Goal: Task Accomplishment & Management: Complete application form

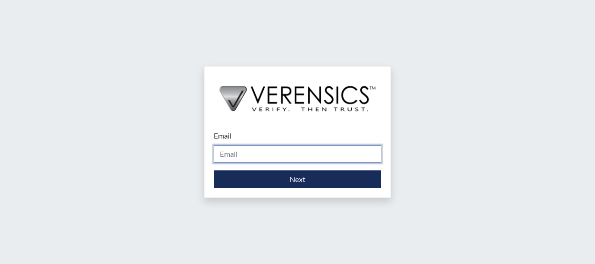
click at [270, 151] on input "Email" at bounding box center [297, 154] width 167 height 18
click at [495, 129] on div "Email Please provide your email address. Next" at bounding box center [297, 132] width 595 height 264
click at [251, 153] on input "Email" at bounding box center [297, 154] width 167 height 18
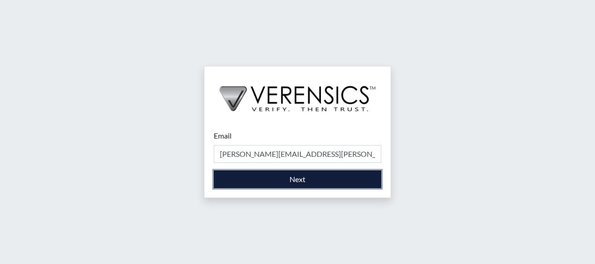
click at [318, 180] on button "Next" at bounding box center [297, 179] width 167 height 18
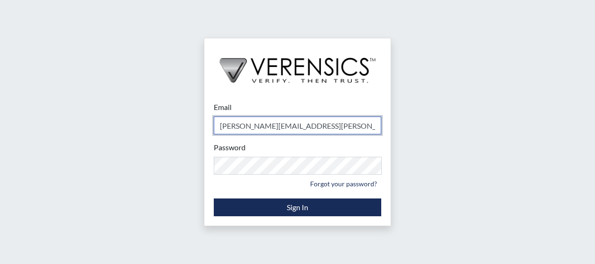
type input "[PERSON_NAME][EMAIL_ADDRESS][PERSON_NAME][DOMAIN_NAME]"
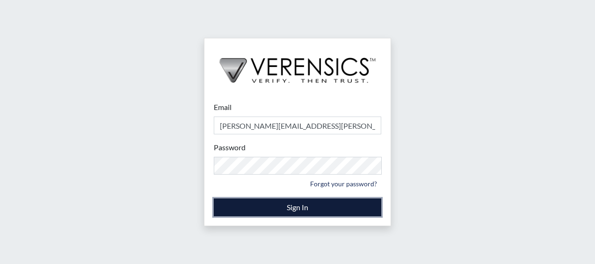
click at [289, 203] on button "Sign In" at bounding box center [297, 207] width 167 height 18
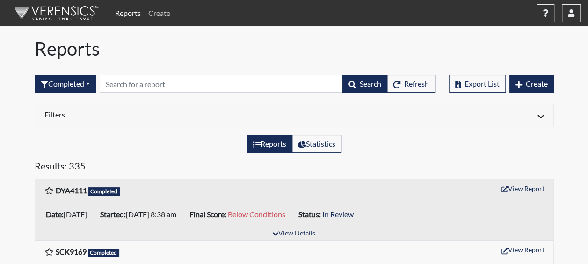
click at [161, 15] on link "Create" at bounding box center [158, 13] width 29 height 19
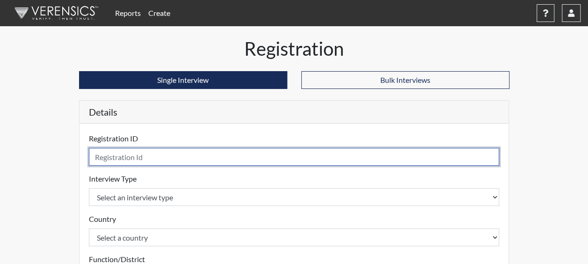
click at [138, 154] on input "text" at bounding box center [294, 157] width 410 height 18
type input "SJM4148"
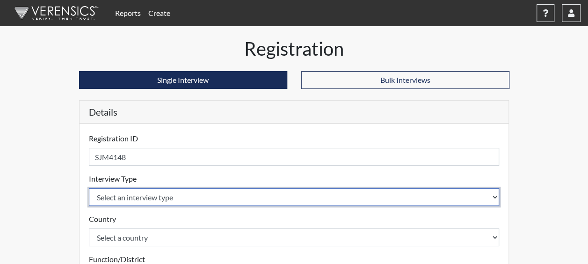
click at [122, 192] on select "Select an interview type Corrections Pre-Employment" at bounding box center [294, 197] width 410 height 18
select select "ff733e93-e1bf-11ea-9c9f-0eff0cf7eb8f"
click at [89, 188] on select "Select an interview type Corrections Pre-Employment" at bounding box center [294, 197] width 410 height 18
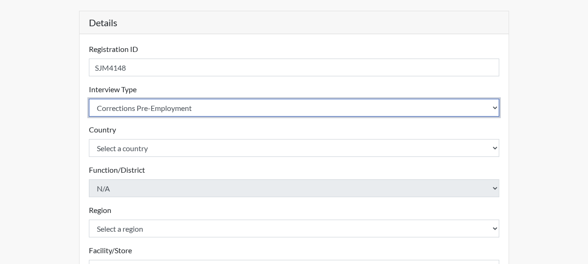
scroll to position [93, 0]
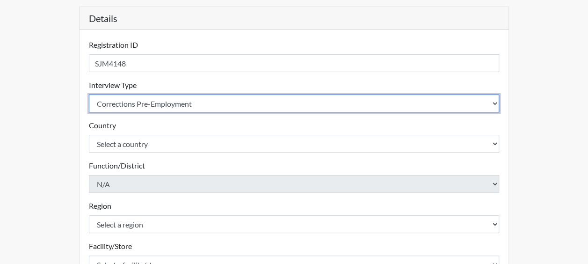
click at [168, 105] on select "Select an interview type Corrections Pre-Employment" at bounding box center [294, 103] width 410 height 18
click at [89, 94] on select "Select an interview type Corrections Pre-Employment" at bounding box center [294, 103] width 410 height 18
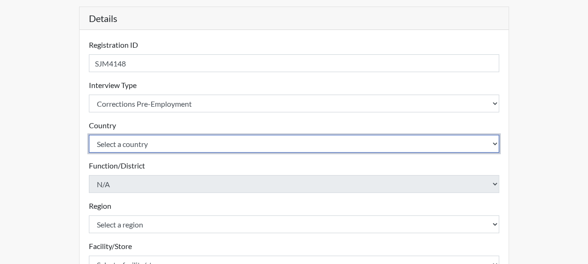
click at [143, 141] on select "Select a country [GEOGRAPHIC_DATA] [GEOGRAPHIC_DATA]" at bounding box center [294, 144] width 410 height 18
select select "united-states-of-[GEOGRAPHIC_DATA]"
click at [89, 135] on select "Select a country [GEOGRAPHIC_DATA] [GEOGRAPHIC_DATA]" at bounding box center [294, 144] width 410 height 18
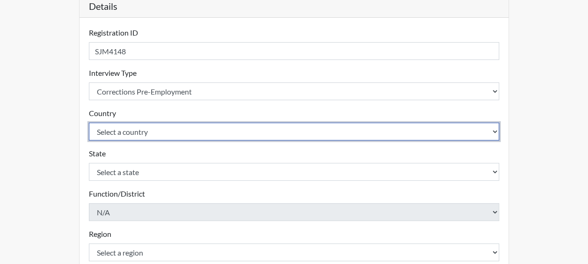
scroll to position [140, 0]
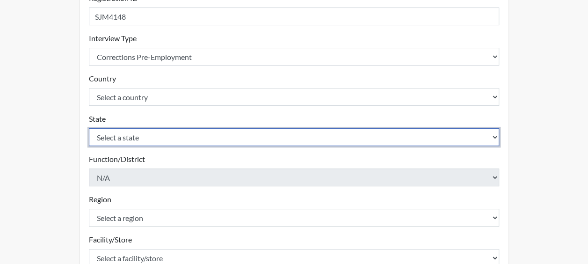
click at [125, 139] on select "Select a state [US_STATE] [US_STATE] [US_STATE] [US_STATE] [US_STATE] [US_STATE…" at bounding box center [294, 137] width 410 height 18
select select "GA"
click at [89, 128] on select "Select a state [US_STATE] [US_STATE] [US_STATE] [US_STATE] [US_STATE] [US_STATE…" at bounding box center [294, 137] width 410 height 18
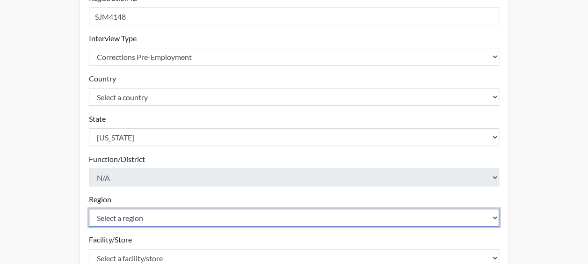
click at [119, 211] on select "Select a region [GEOGRAPHIC_DATA]" at bounding box center [294, 217] width 410 height 18
select select "51976826-f18e-4b67-8d3b-b0a0fa2f97ff"
click at [89, 208] on select "Select a region [GEOGRAPHIC_DATA]" at bounding box center [294, 217] width 410 height 18
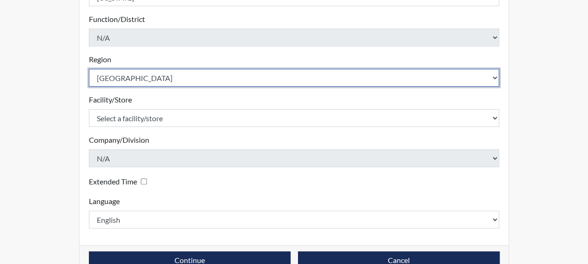
scroll to position [280, 0]
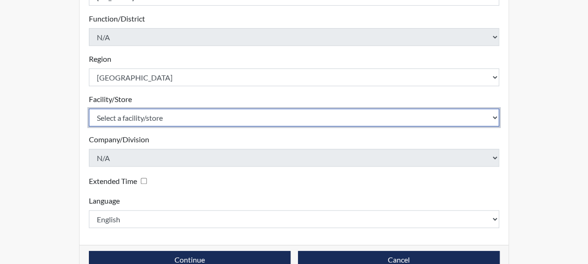
click at [144, 118] on select "Select a facility/store Dodge SP" at bounding box center [294, 117] width 410 height 18
select select "76580185-3f32-4970-b767-aa2f0b4506fa"
click at [89, 108] on select "Select a facility/store Dodge SP" at bounding box center [294, 117] width 410 height 18
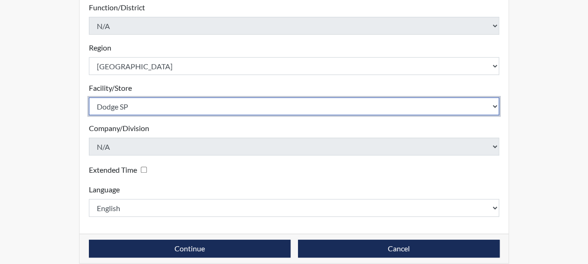
scroll to position [301, 0]
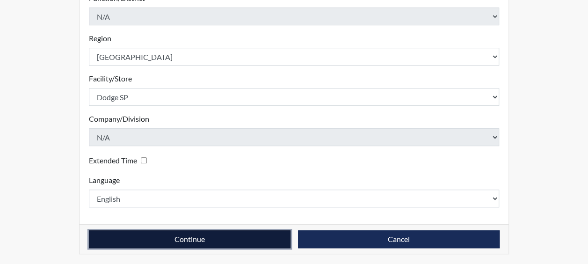
click at [188, 232] on button "Continue" at bounding box center [189, 239] width 201 height 18
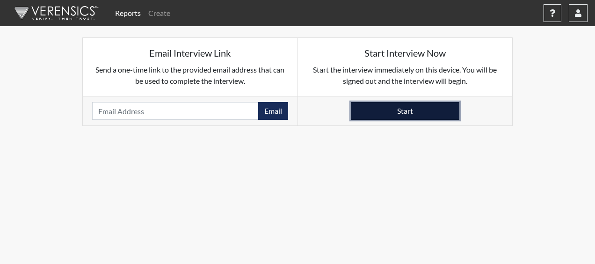
click at [396, 105] on button "Start" at bounding box center [405, 111] width 108 height 18
